Goal: Share content

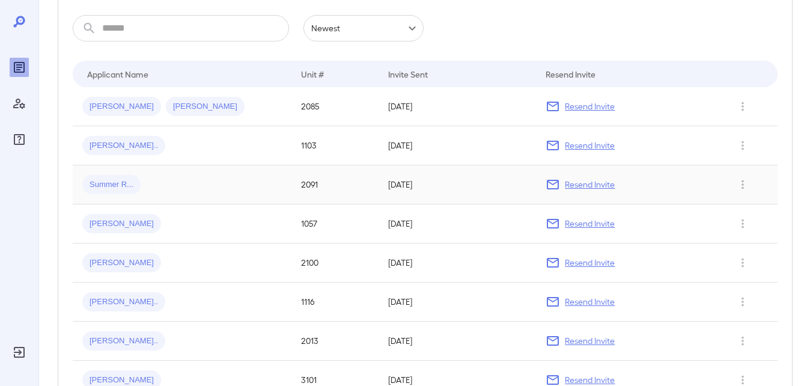
scroll to position [240, 0]
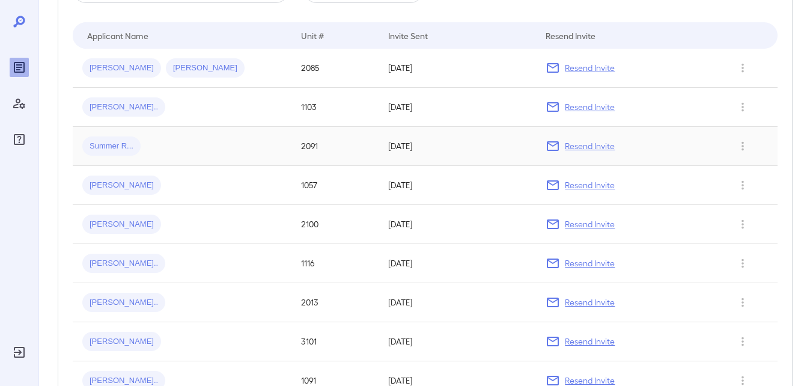
click at [114, 142] on span "Summer R..." at bounding box center [111, 146] width 58 height 11
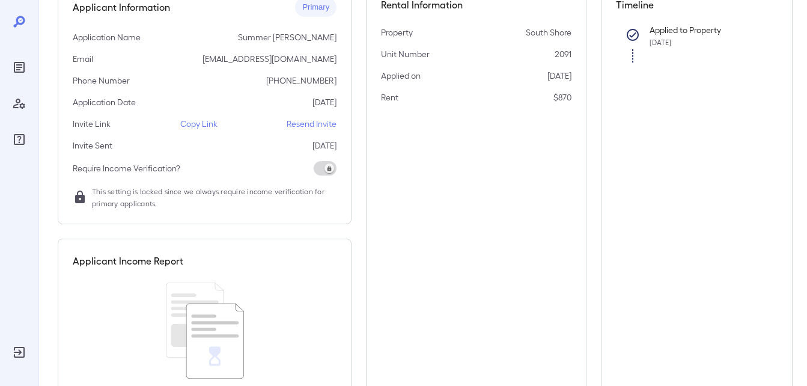
scroll to position [68, 0]
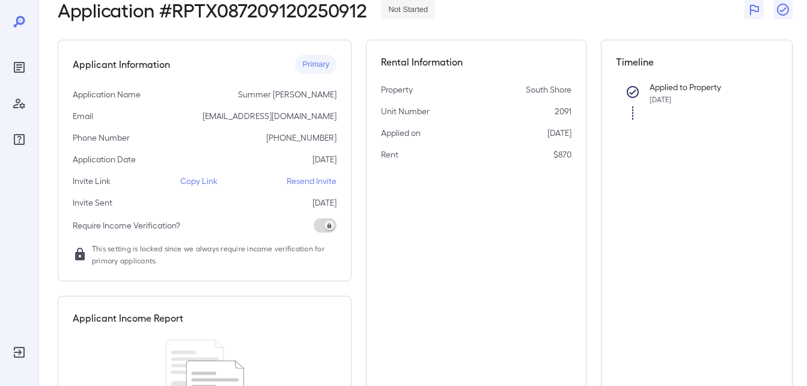
click at [196, 181] on p "Copy Link" at bounding box center [198, 181] width 37 height 12
